Goal: Book appointment/travel/reservation

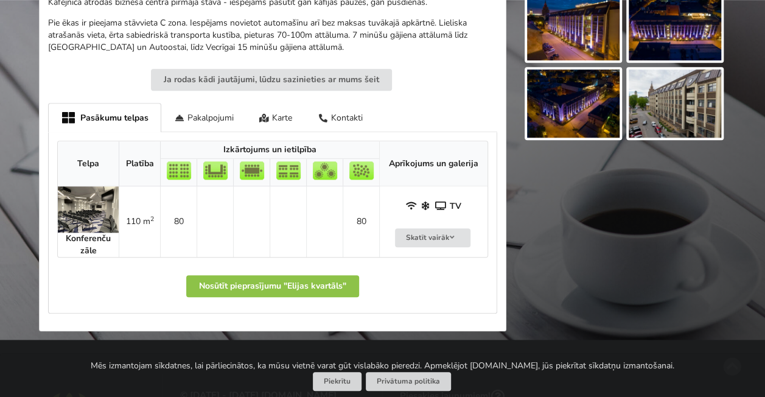
scroll to position [547, 0]
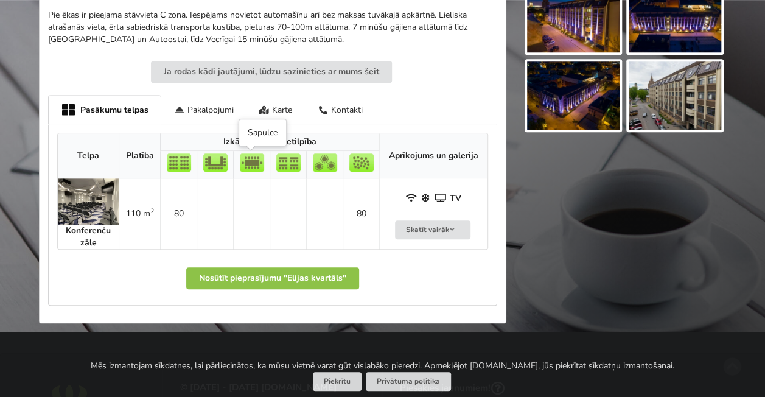
click at [246, 167] on img at bounding box center [252, 162] width 24 height 18
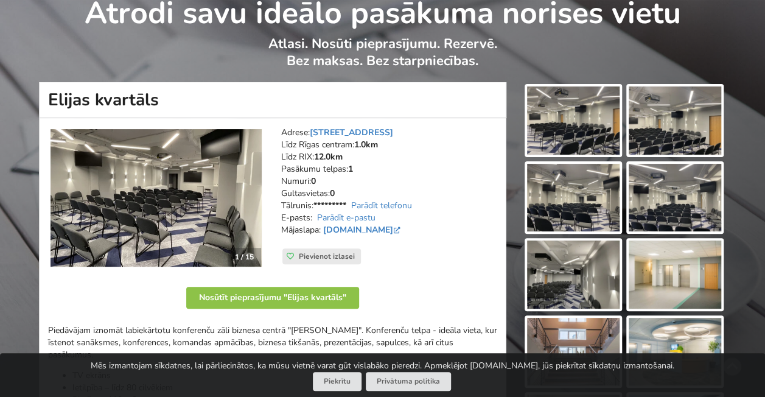
scroll to position [0, 0]
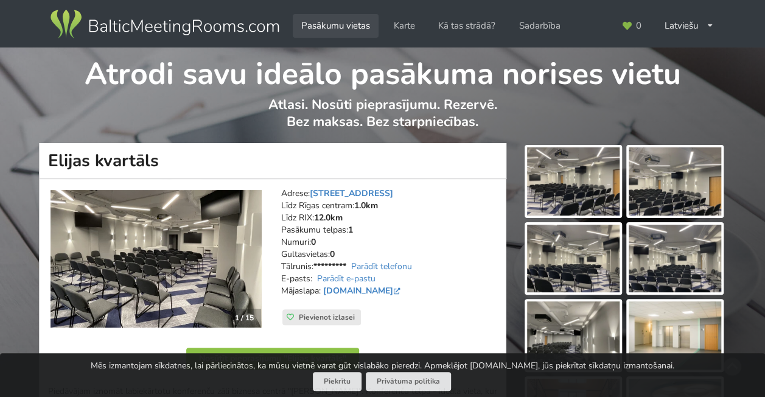
click at [365, 30] on link "Pasākumu vietas" at bounding box center [336, 26] width 86 height 24
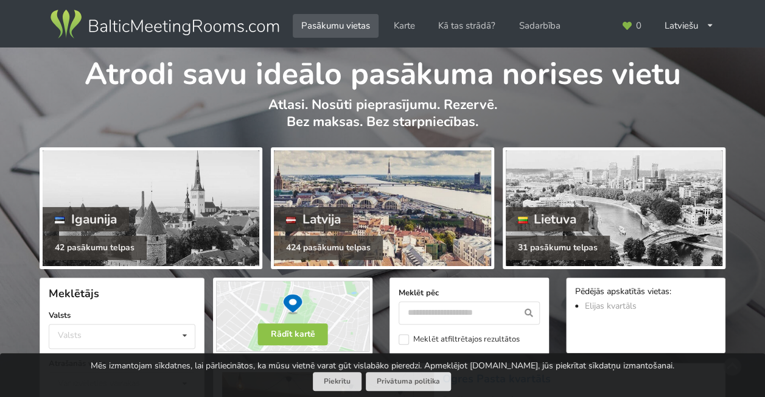
click at [359, 184] on div at bounding box center [382, 208] width 217 height 116
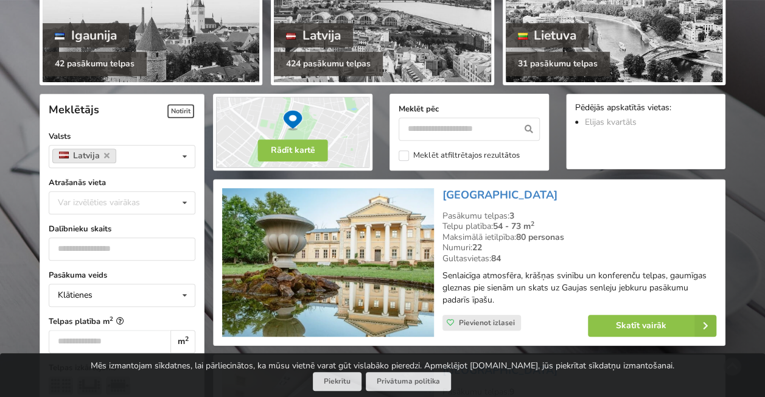
scroll to position [243, 0]
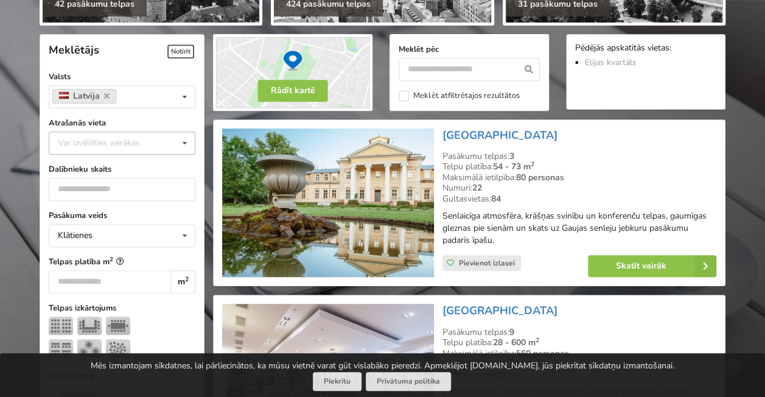
click at [181, 145] on icon at bounding box center [185, 143] width 18 height 23
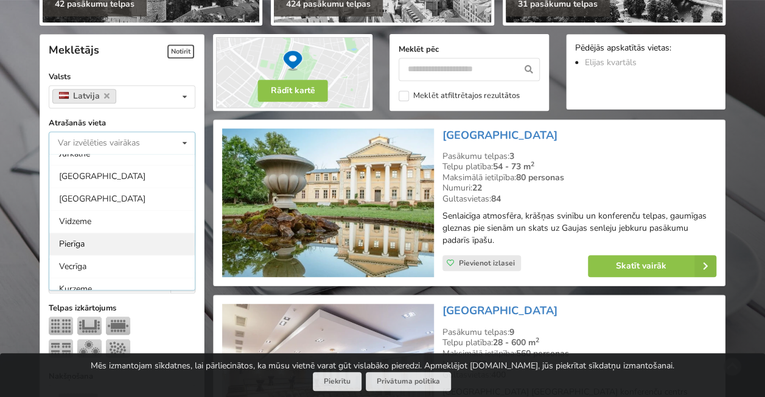
scroll to position [61, 0]
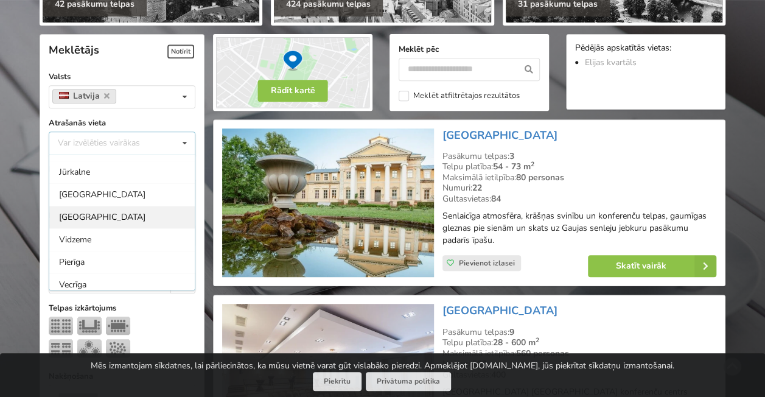
click at [128, 212] on div "[GEOGRAPHIC_DATA]" at bounding box center [121, 217] width 145 height 23
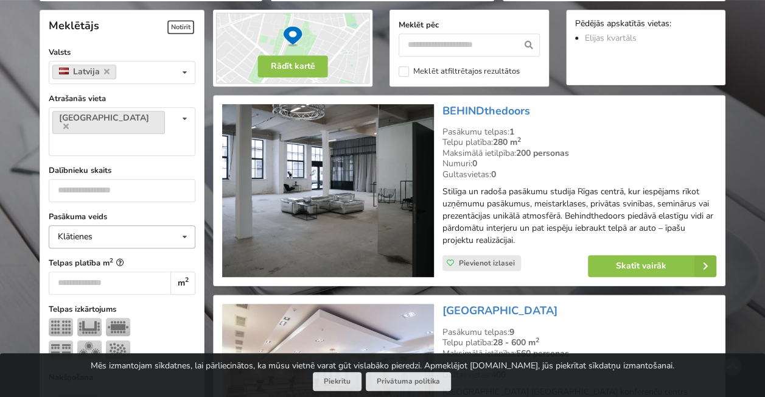
scroll to position [273, 0]
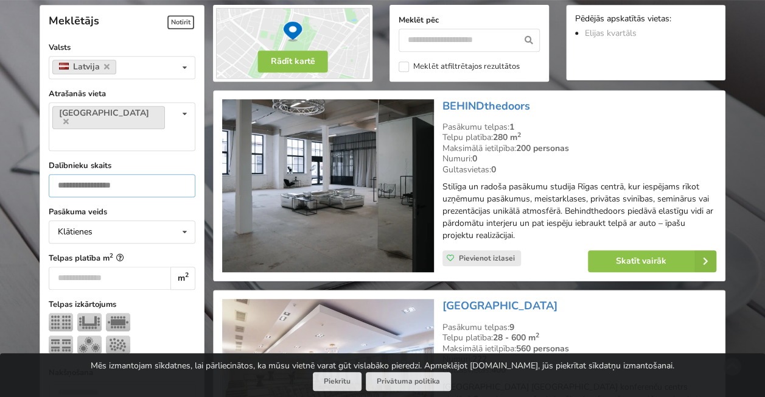
drag, startPoint x: 148, startPoint y: 161, endPoint x: 134, endPoint y: 164, distance: 13.9
click at [142, 174] on input "number" at bounding box center [122, 185] width 147 height 23
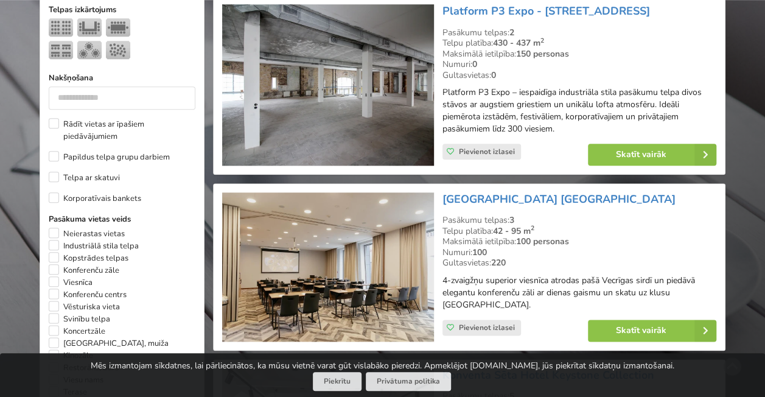
scroll to position [698, 0]
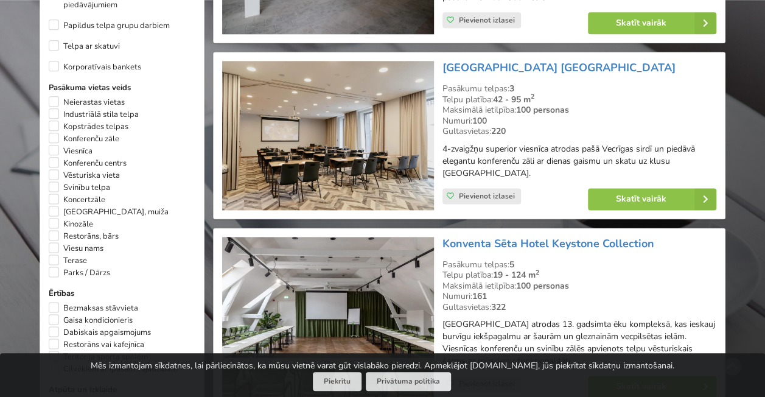
type input "**"
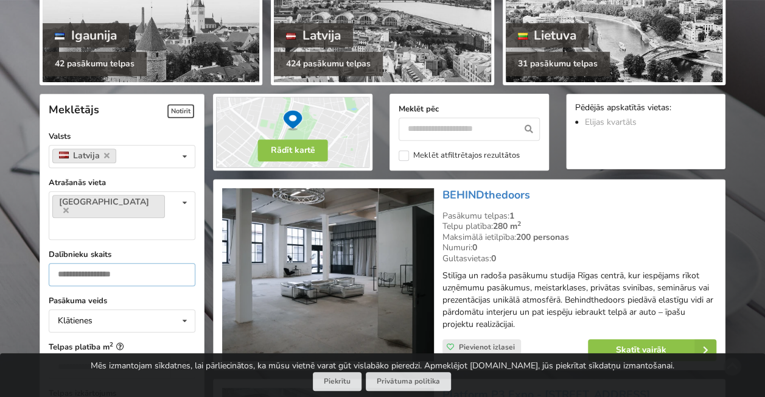
scroll to position [182, 0]
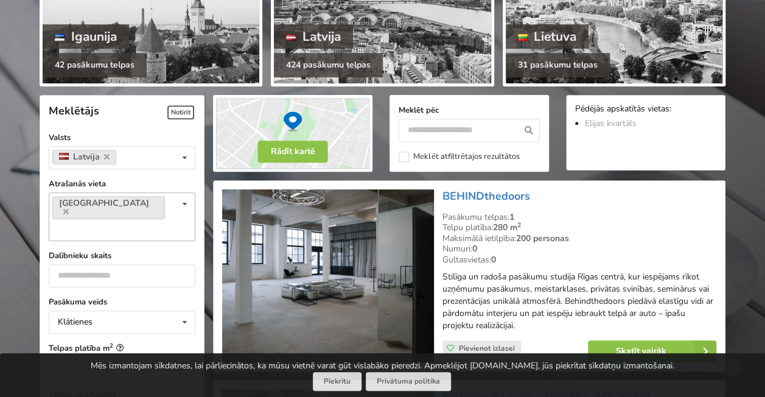
click at [184, 201] on icon at bounding box center [185, 204] width 18 height 23
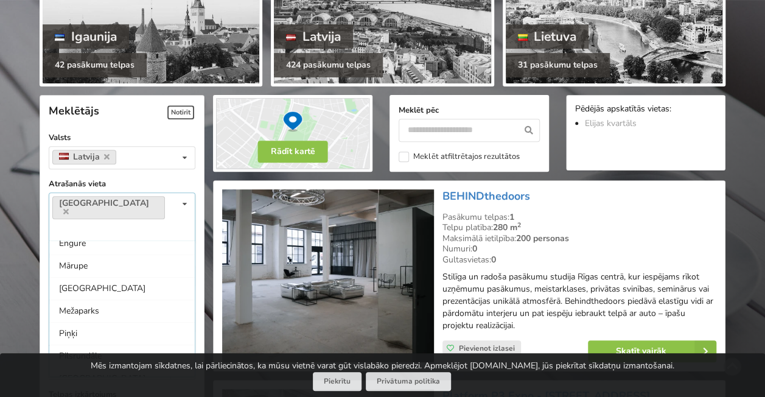
scroll to position [415, 0]
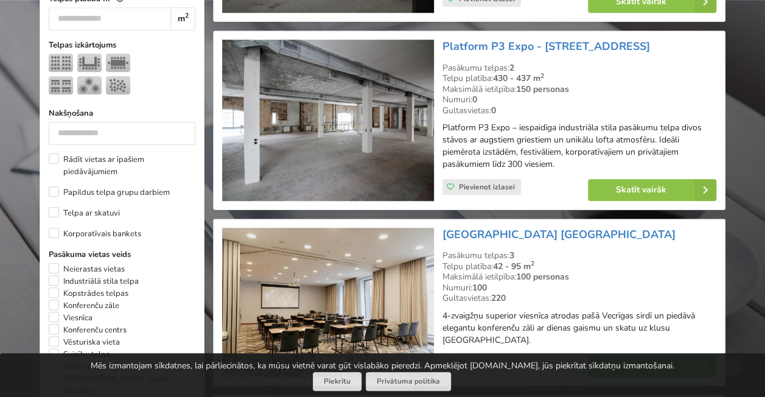
scroll to position [547, 0]
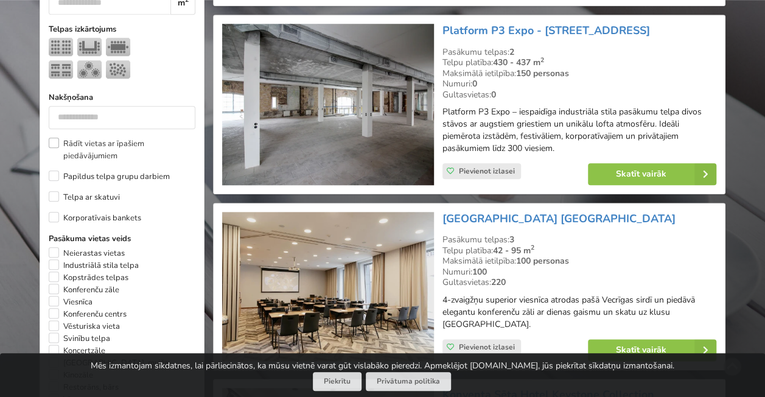
click at [54, 137] on label "Rādīt vietas ar īpašiem piedāvājumiem" at bounding box center [122, 149] width 147 height 24
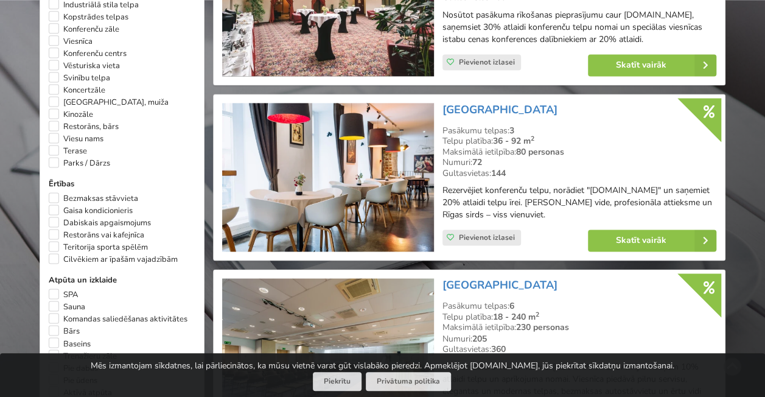
scroll to position [820, 0]
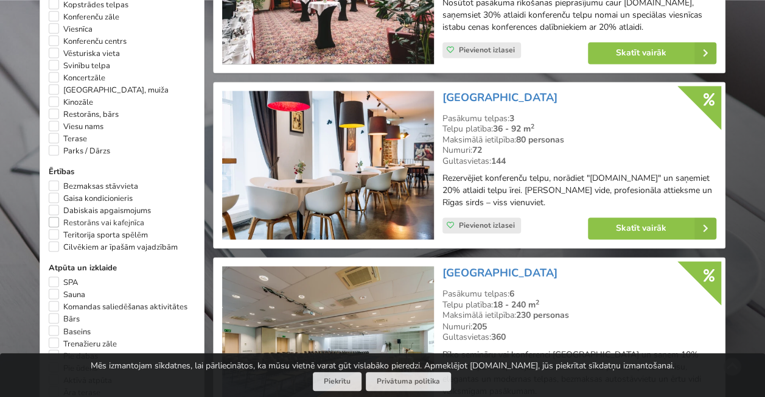
click at [55, 217] on label "Restorāns vai kafejnīca" at bounding box center [96, 223] width 95 height 12
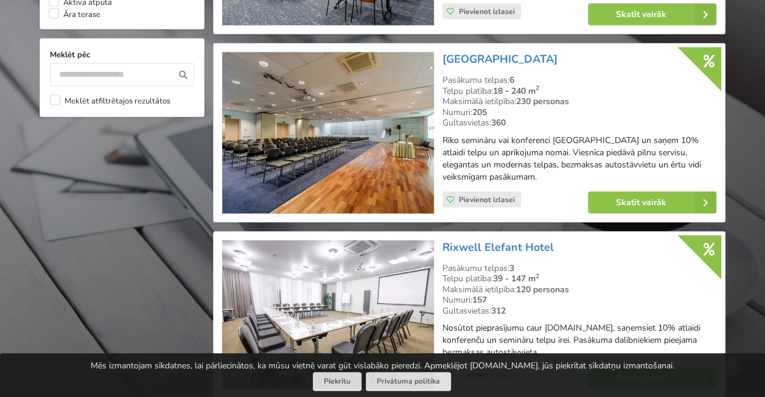
scroll to position [1185, 0]
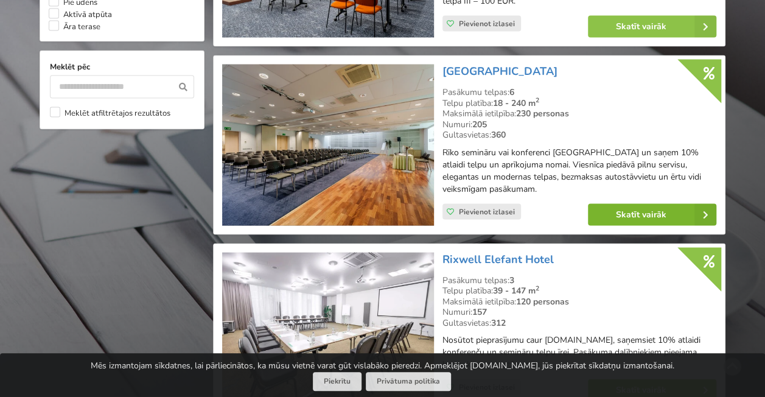
click at [653, 223] on link "Skatīt vairāk" at bounding box center [652, 215] width 128 height 22
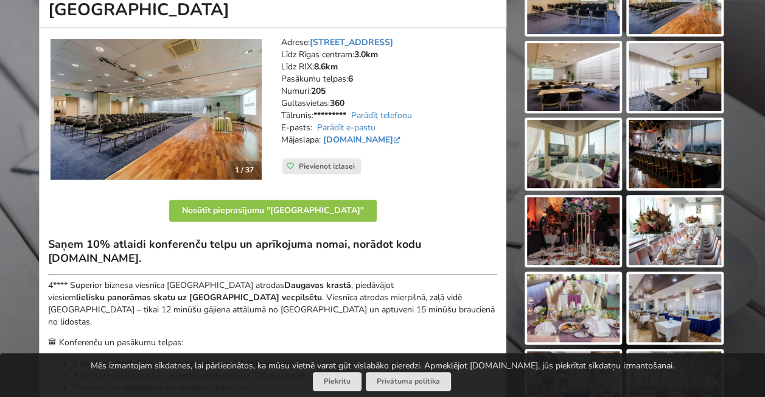
scroll to position [182, 0]
